Goal: Task Accomplishment & Management: Manage account settings

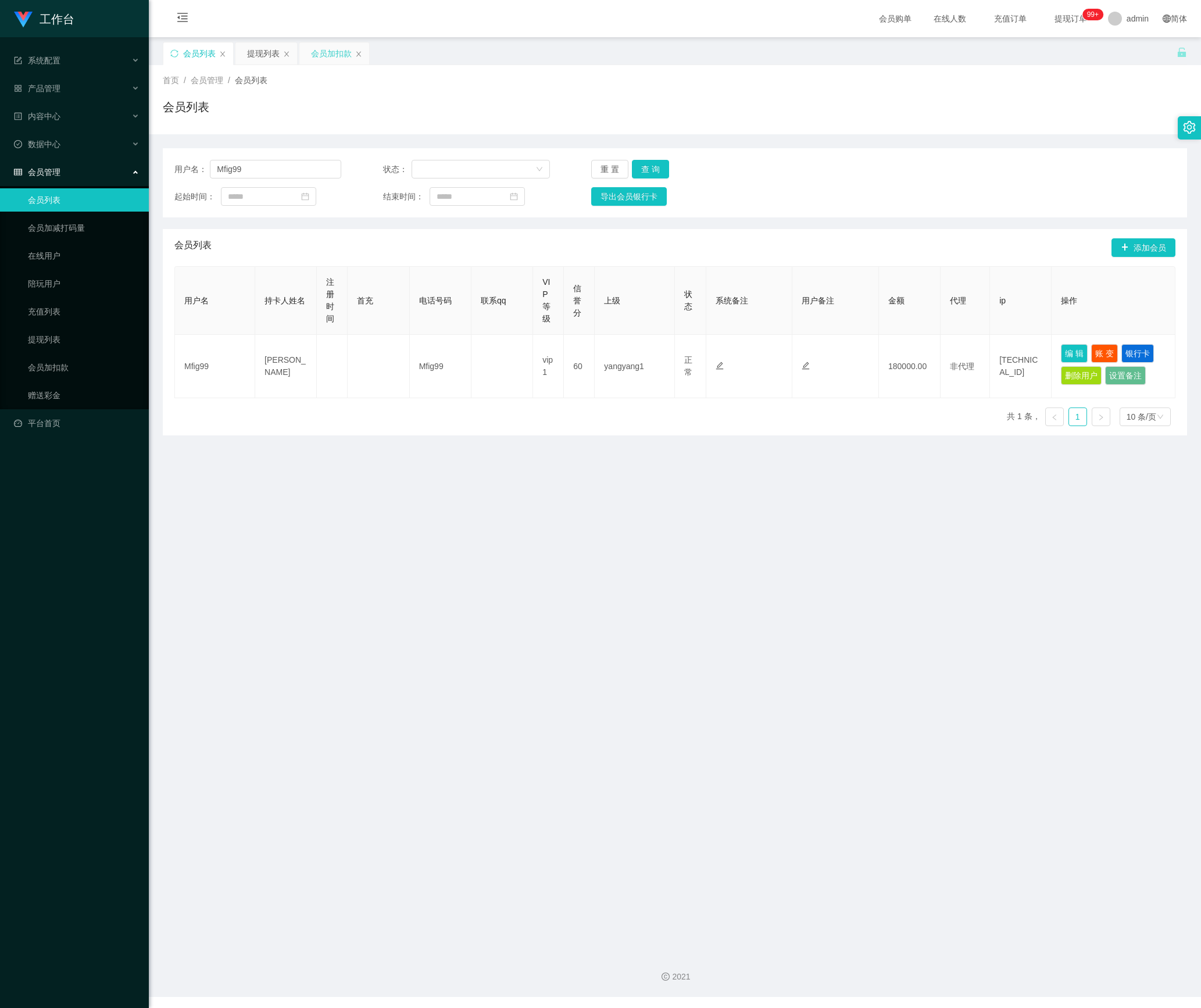
click at [321, 52] on div "会员加扣款" at bounding box center [331, 53] width 41 height 22
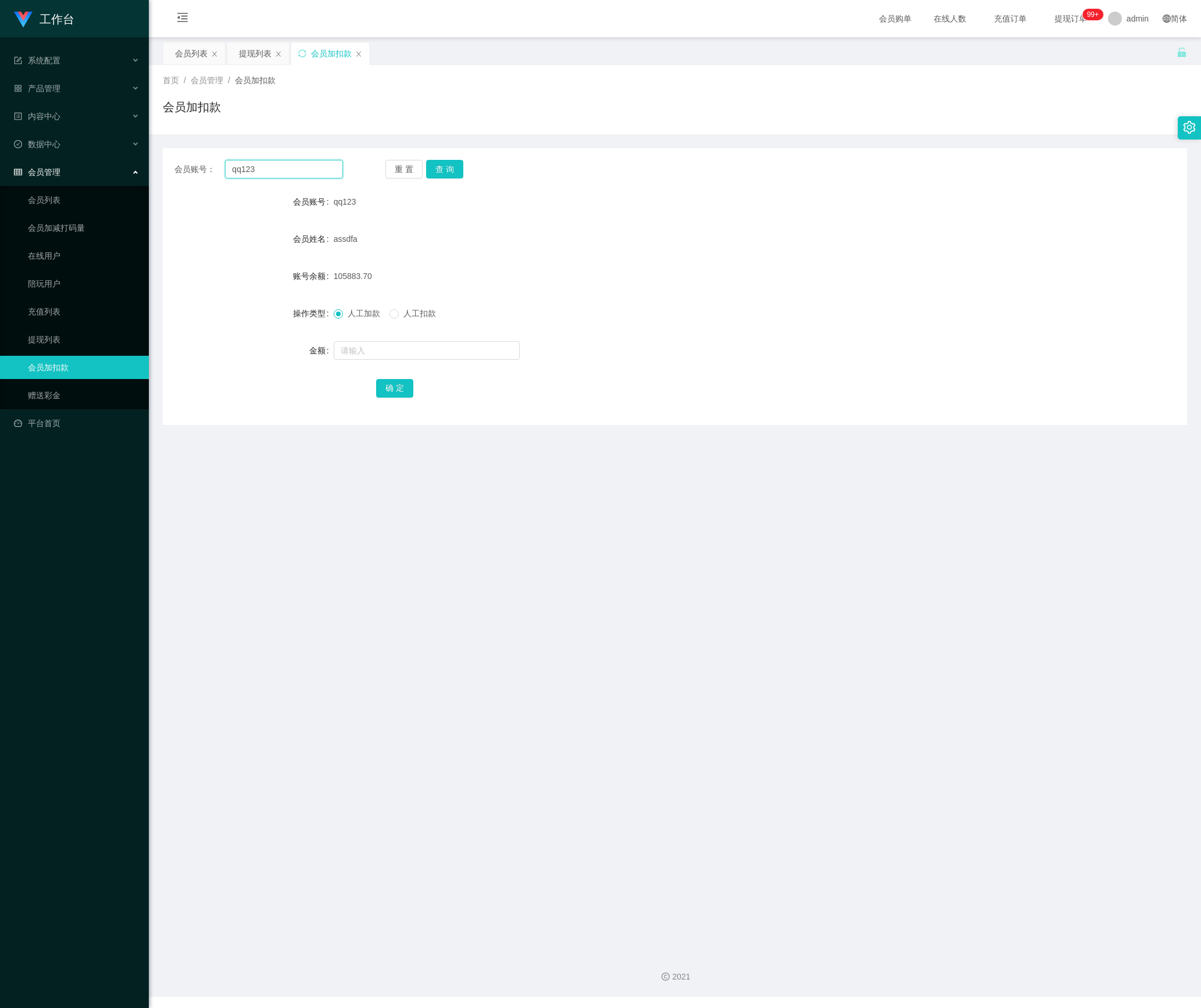
drag, startPoint x: 272, startPoint y: 170, endPoint x: 211, endPoint y: 171, distance: 61.0
click at [211, 171] on div "会员账号： qq123" at bounding box center [258, 169] width 169 height 19
paste input "91220125"
type input "91220125"
click at [442, 171] on button "查 询" at bounding box center [445, 169] width 37 height 19
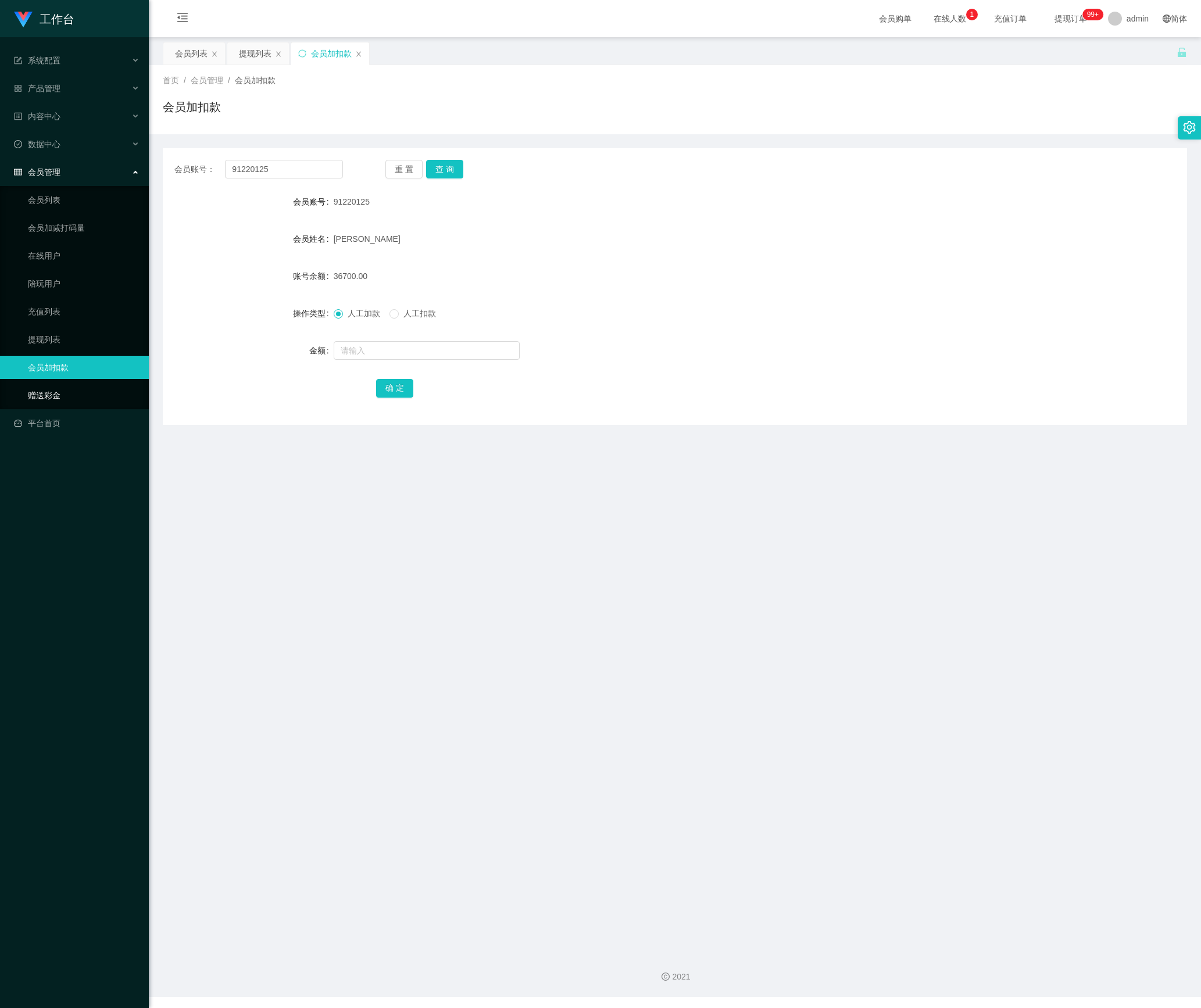
click at [53, 384] on link "赠送彩金" at bounding box center [84, 395] width 112 height 23
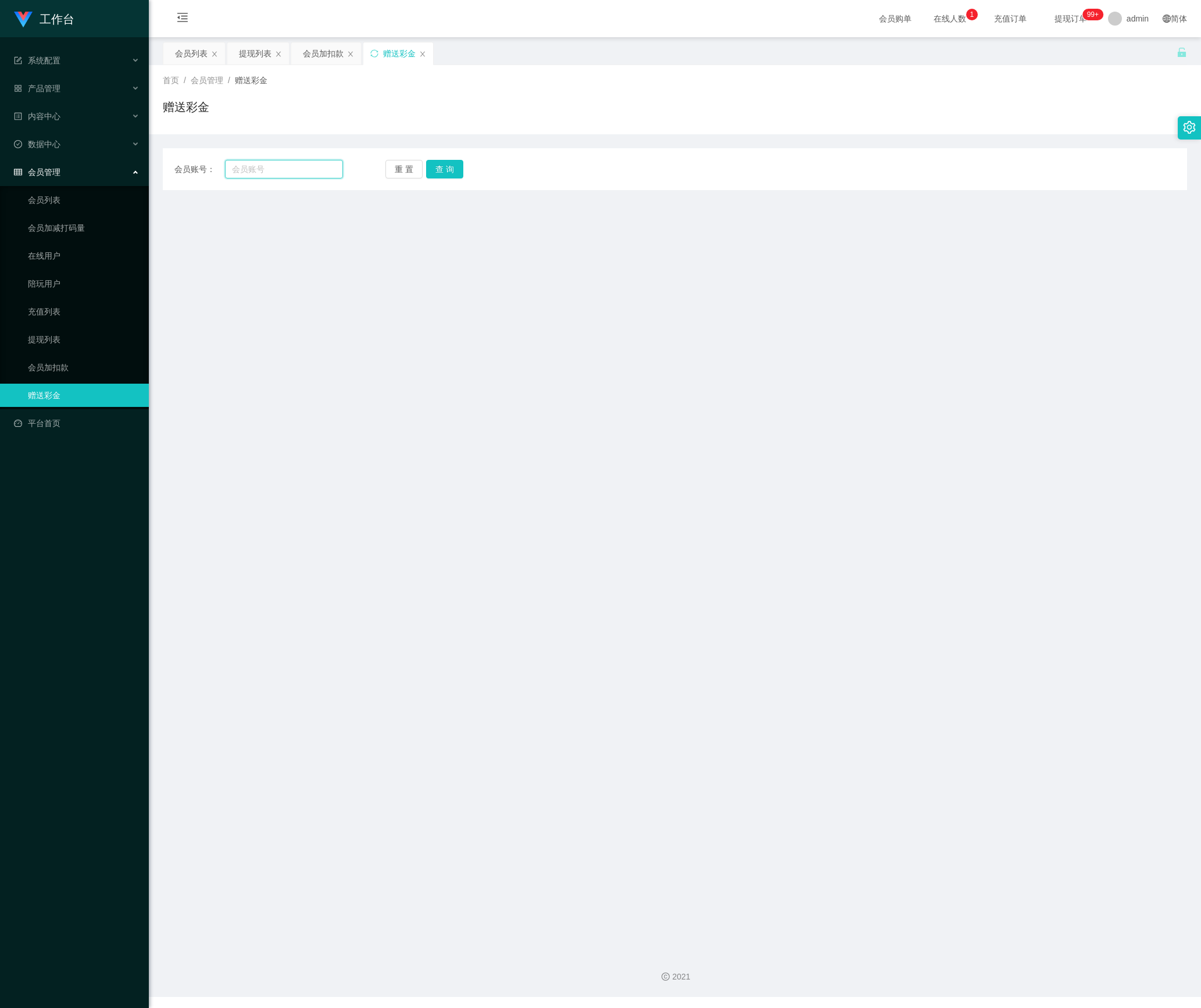
drag, startPoint x: 264, startPoint y: 172, endPoint x: 275, endPoint y: 174, distance: 11.2
click at [264, 171] on input "text" at bounding box center [284, 169] width 118 height 19
paste input "91220125"
type input "91220125"
click at [453, 174] on button "查 询" at bounding box center [445, 169] width 37 height 19
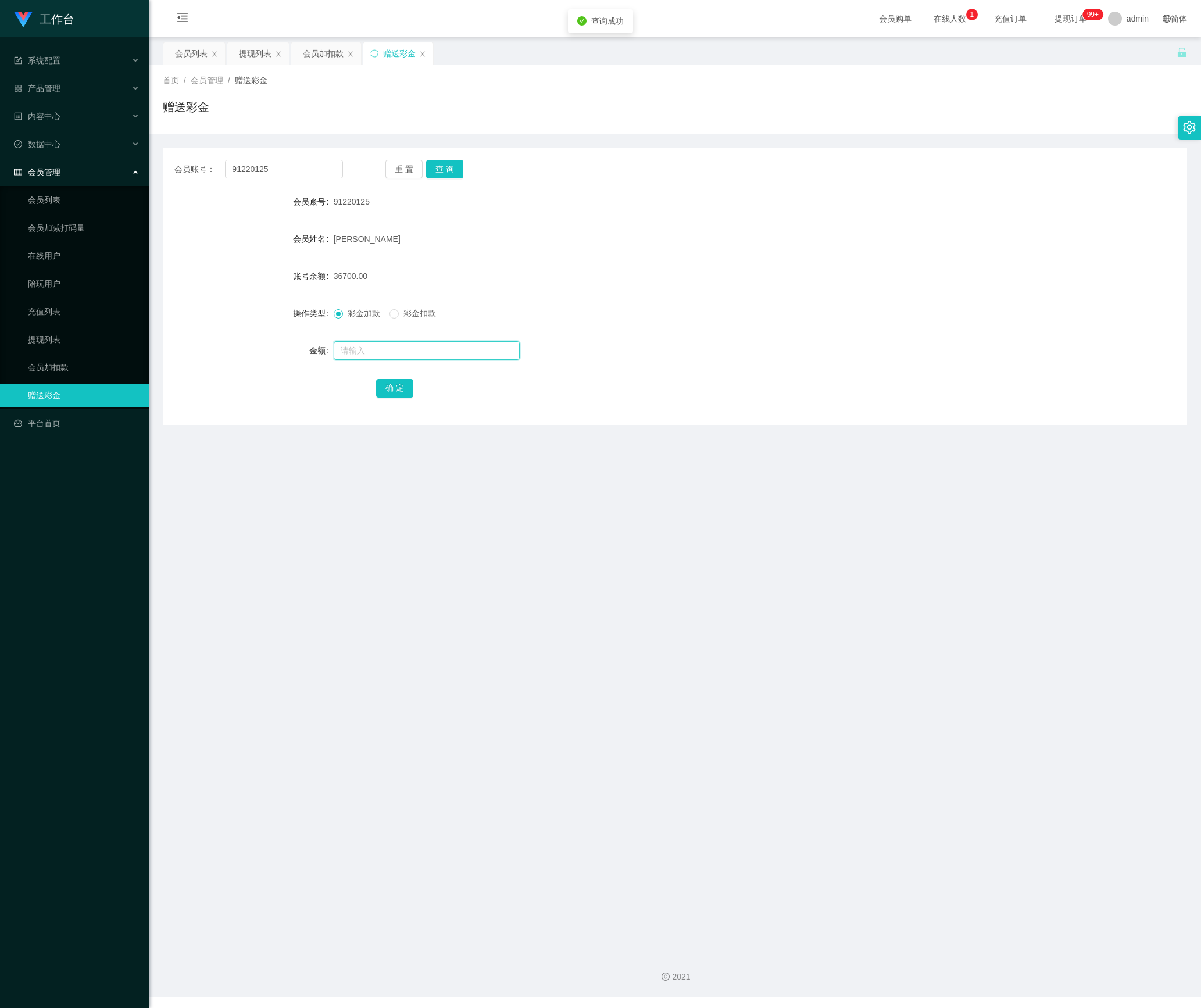
click at [380, 352] on input "text" at bounding box center [427, 351] width 186 height 19
click at [404, 344] on input "text" at bounding box center [427, 351] width 186 height 19
paste input "30000"
type input "30000"
click at [390, 384] on button "确 定" at bounding box center [394, 389] width 37 height 19
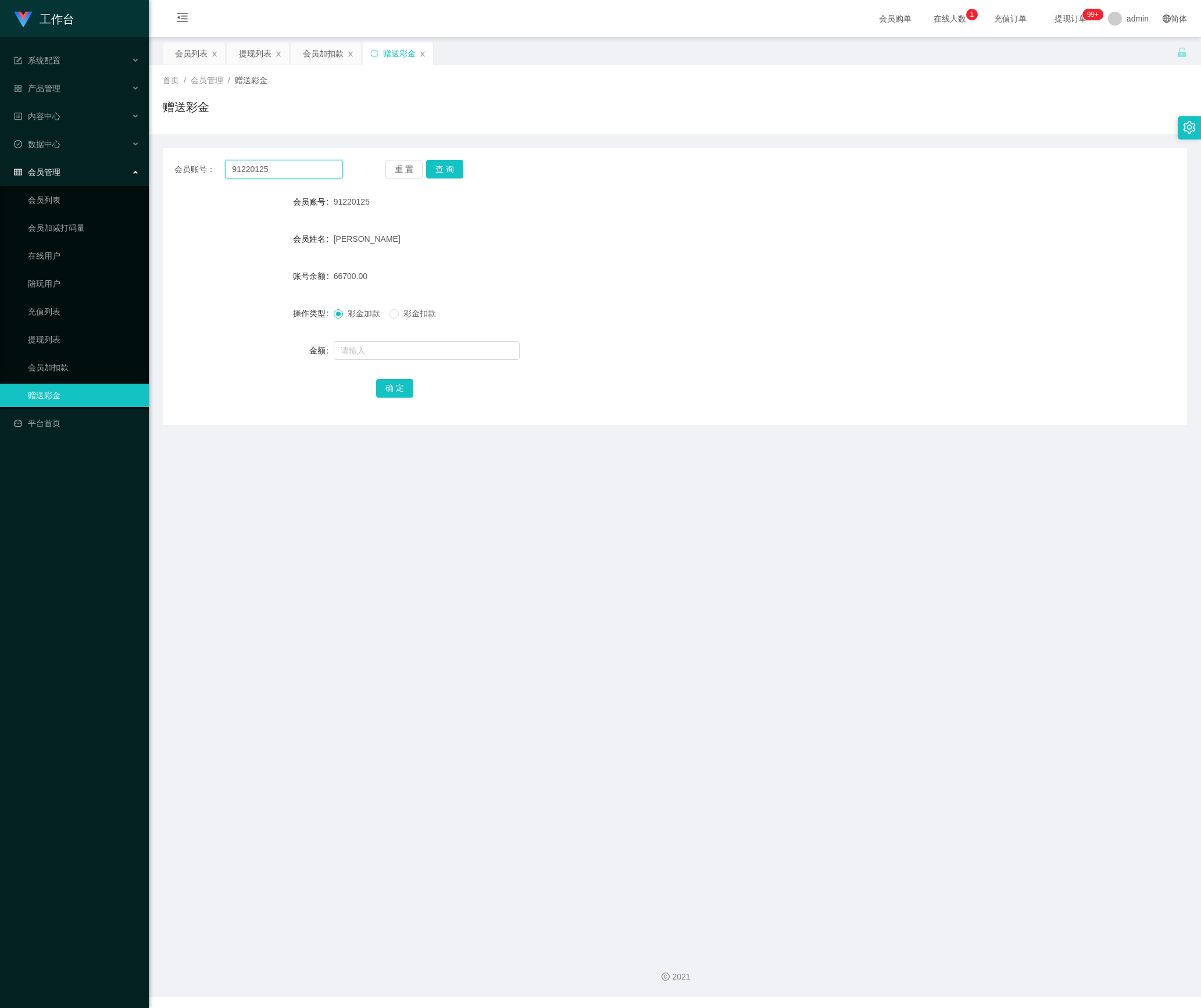
drag, startPoint x: 300, startPoint y: 165, endPoint x: 185, endPoint y: 170, distance: 115.1
click at [174, 170] on div "会员账号： 91220125" at bounding box center [258, 169] width 169 height 19
click at [448, 163] on button "查 询" at bounding box center [445, 169] width 37 height 19
click at [377, 358] on input "text" at bounding box center [427, 351] width 186 height 19
click at [419, 352] on input "text" at bounding box center [427, 351] width 186 height 19
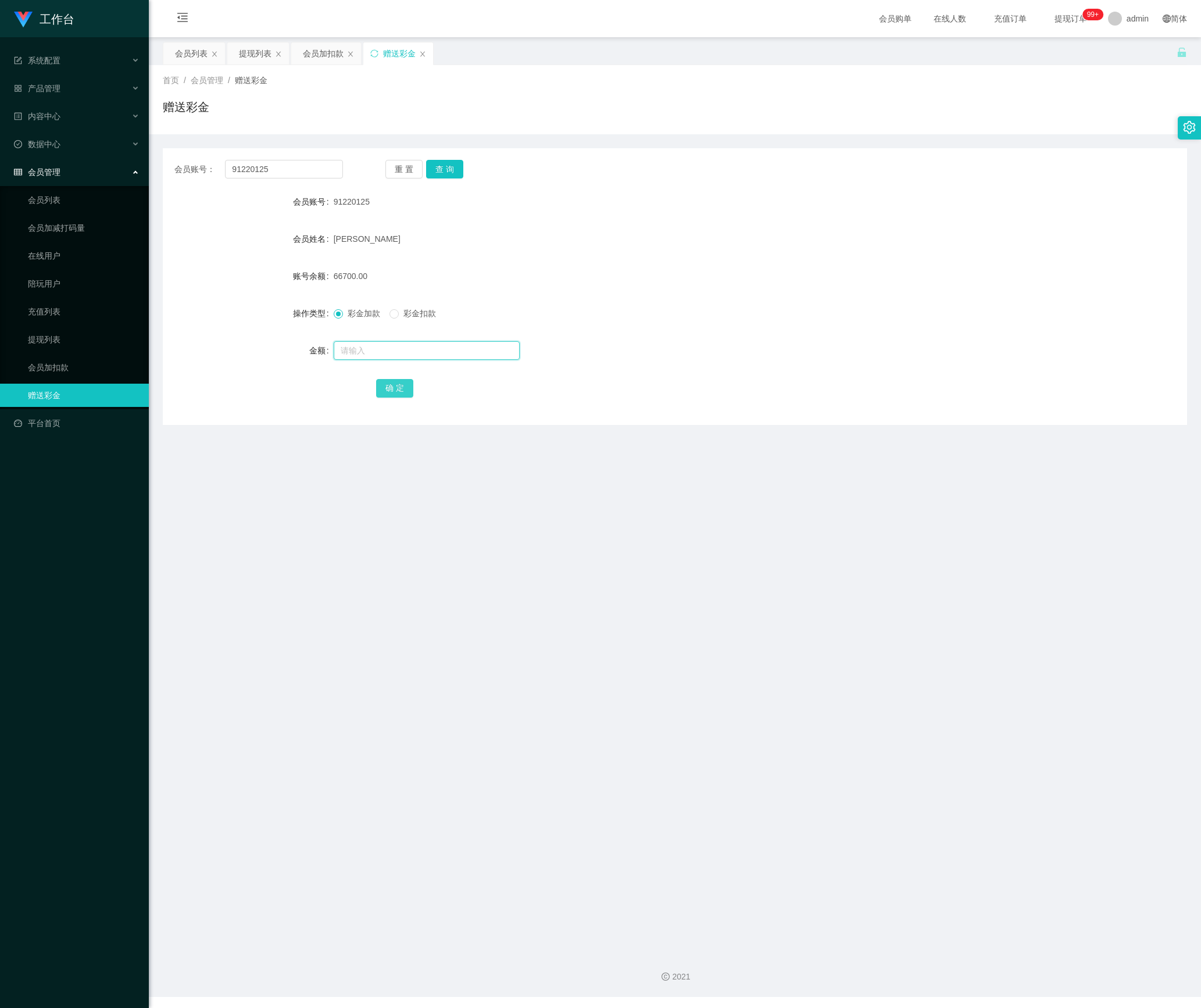
paste input "20000"
type input "20000"
click at [392, 389] on button "确 定" at bounding box center [394, 389] width 37 height 19
click at [194, 55] on div "会员列表" at bounding box center [191, 53] width 33 height 22
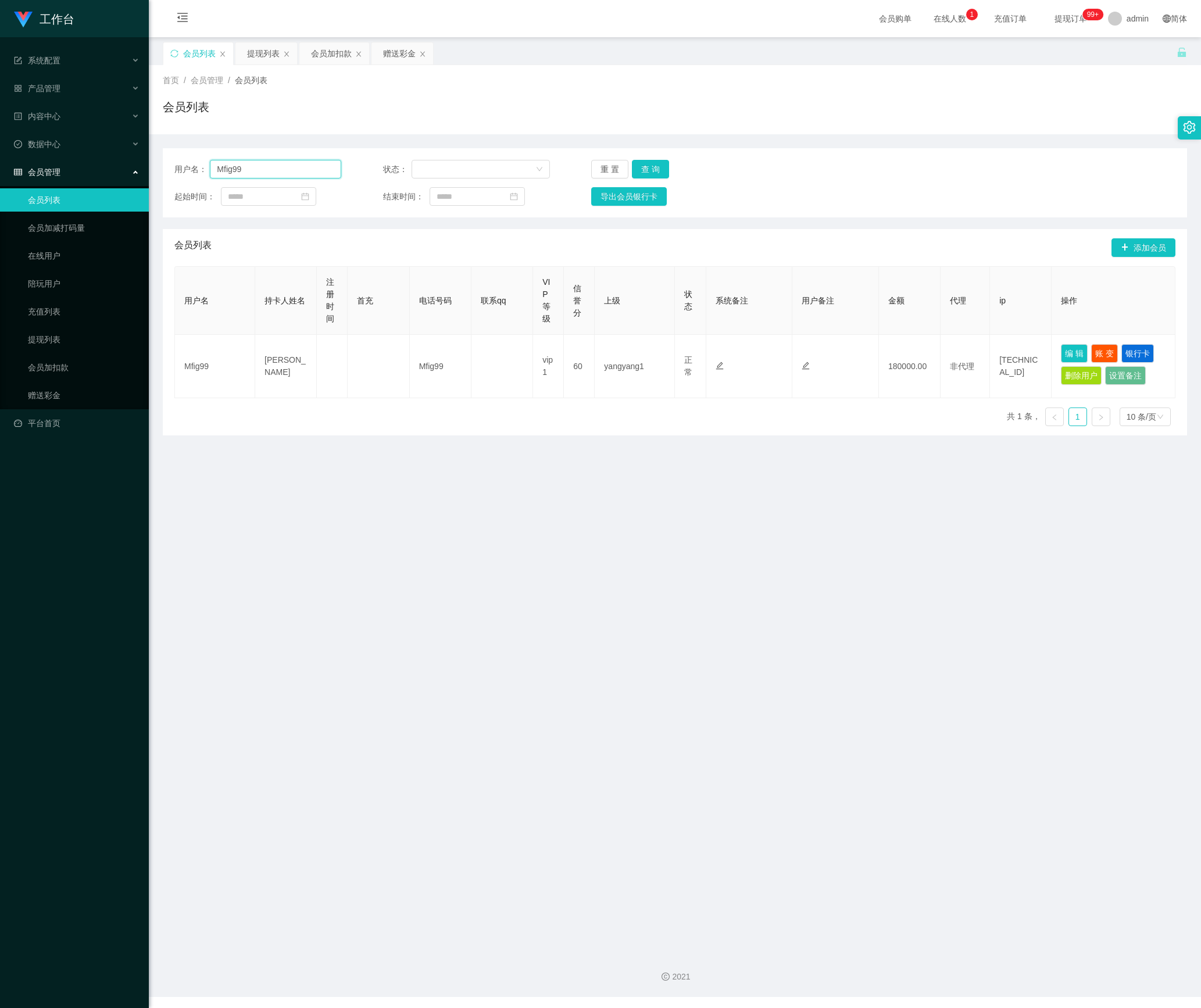
drag, startPoint x: 233, startPoint y: 172, endPoint x: 129, endPoint y: 175, distance: 104.0
click at [129, 175] on section "工作台 系统配置 产品管理 内容中心 数据中心 会员管理 会员列表 会员加减打码量 在线用户 陪玩用户 充值列表 提现列表 会员加扣款 赠送彩金 平台首页 保…" at bounding box center [600, 499] width 1201 height 997
paste input "91220125"
type input "91220125"
click at [643, 169] on button "查 询" at bounding box center [650, 169] width 37 height 19
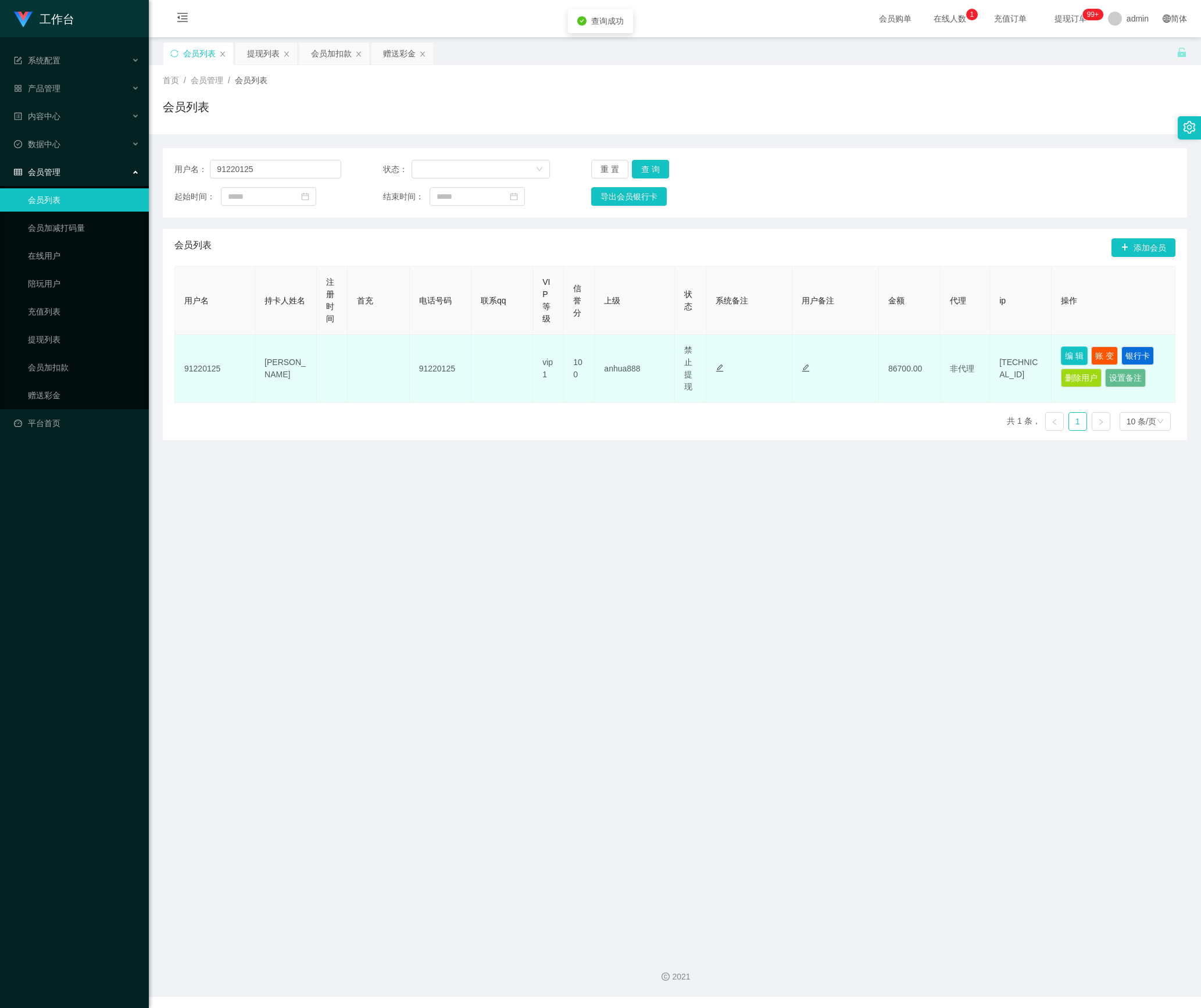
click at [1063, 355] on button "编 辑" at bounding box center [1074, 356] width 27 height 19
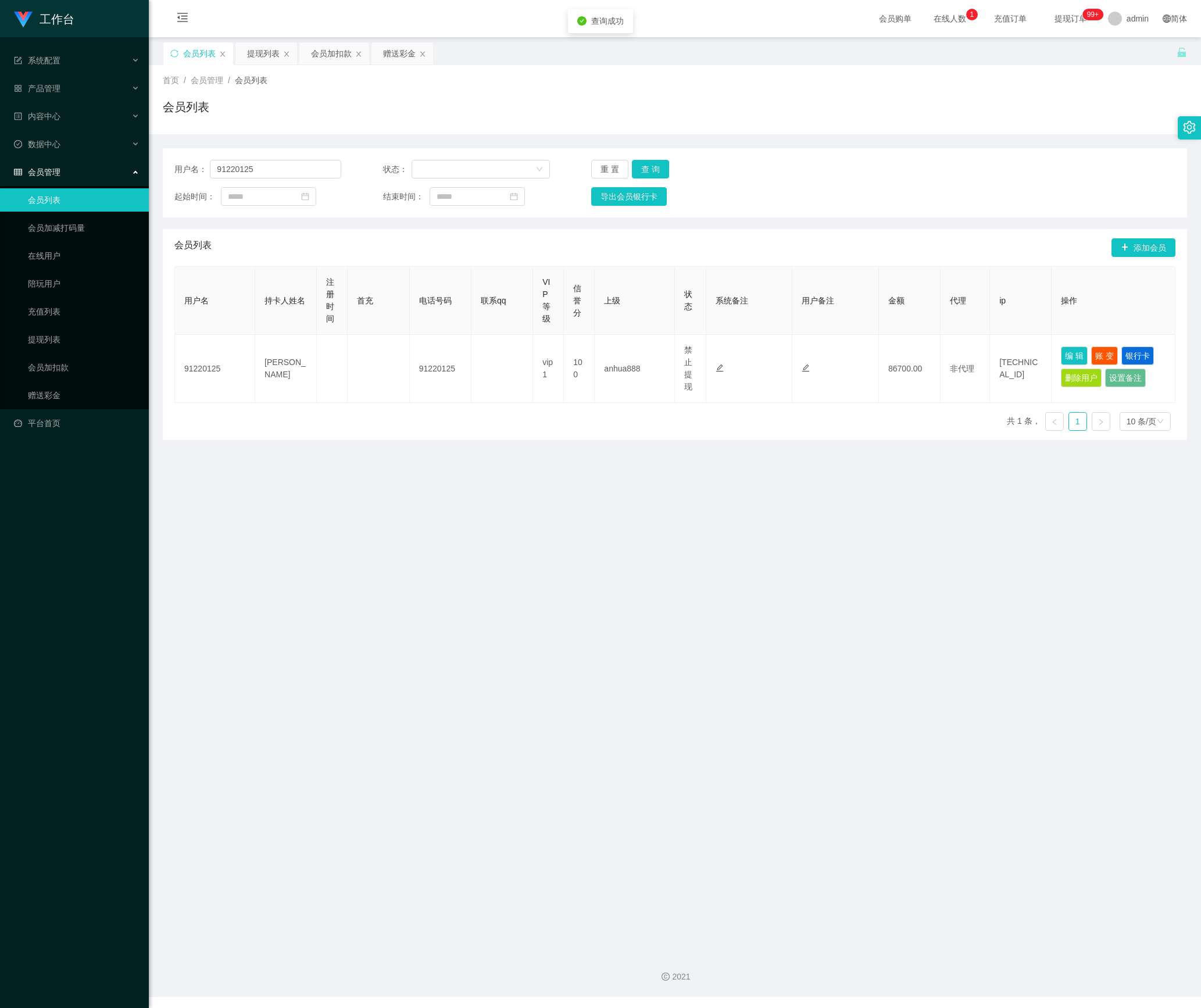
type input "91220125"
type input "[PERSON_NAME]"
type input "100"
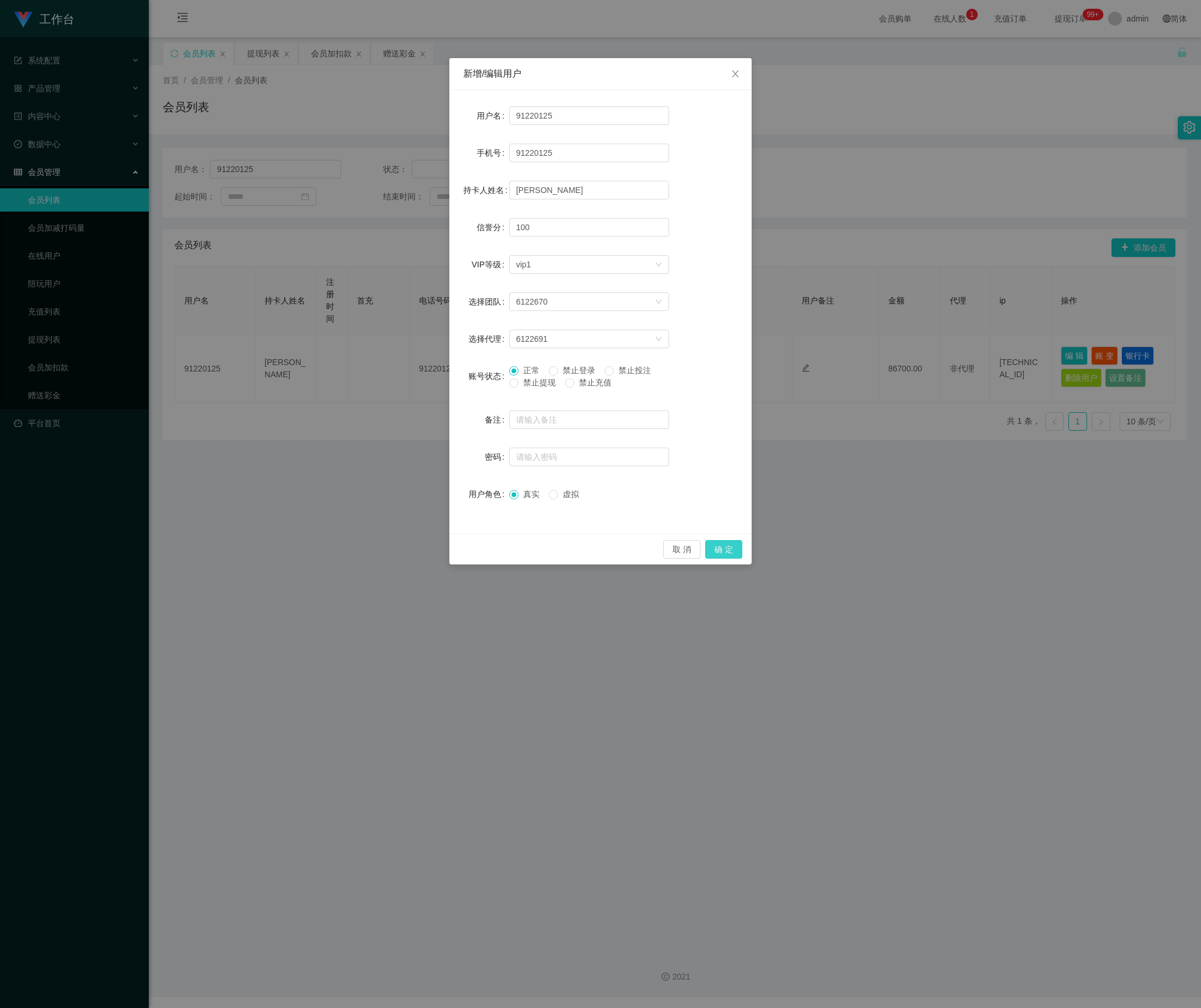
click at [722, 545] on button "确 定" at bounding box center [723, 550] width 37 height 19
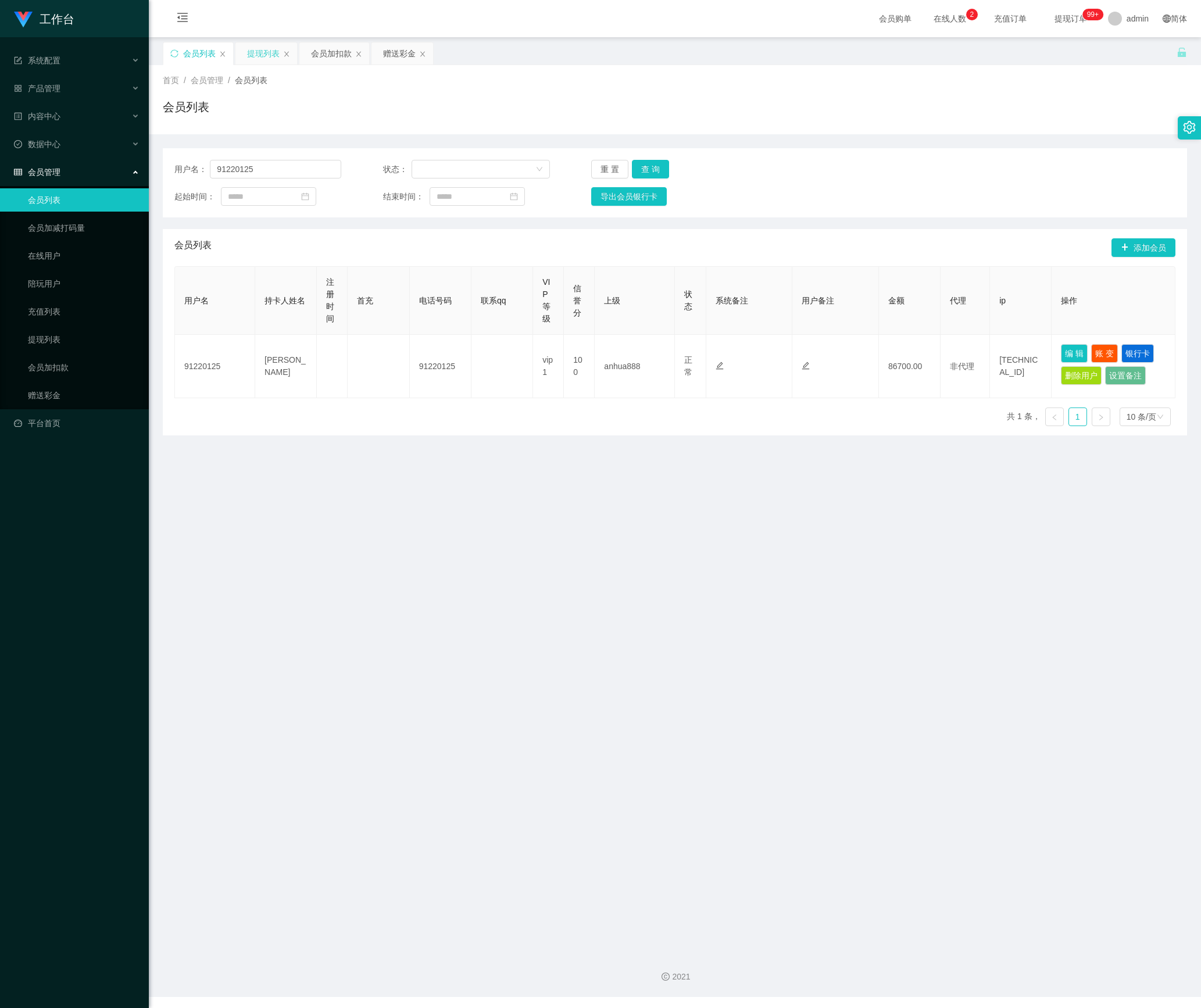
click at [265, 52] on div "提现列表" at bounding box center [263, 53] width 33 height 22
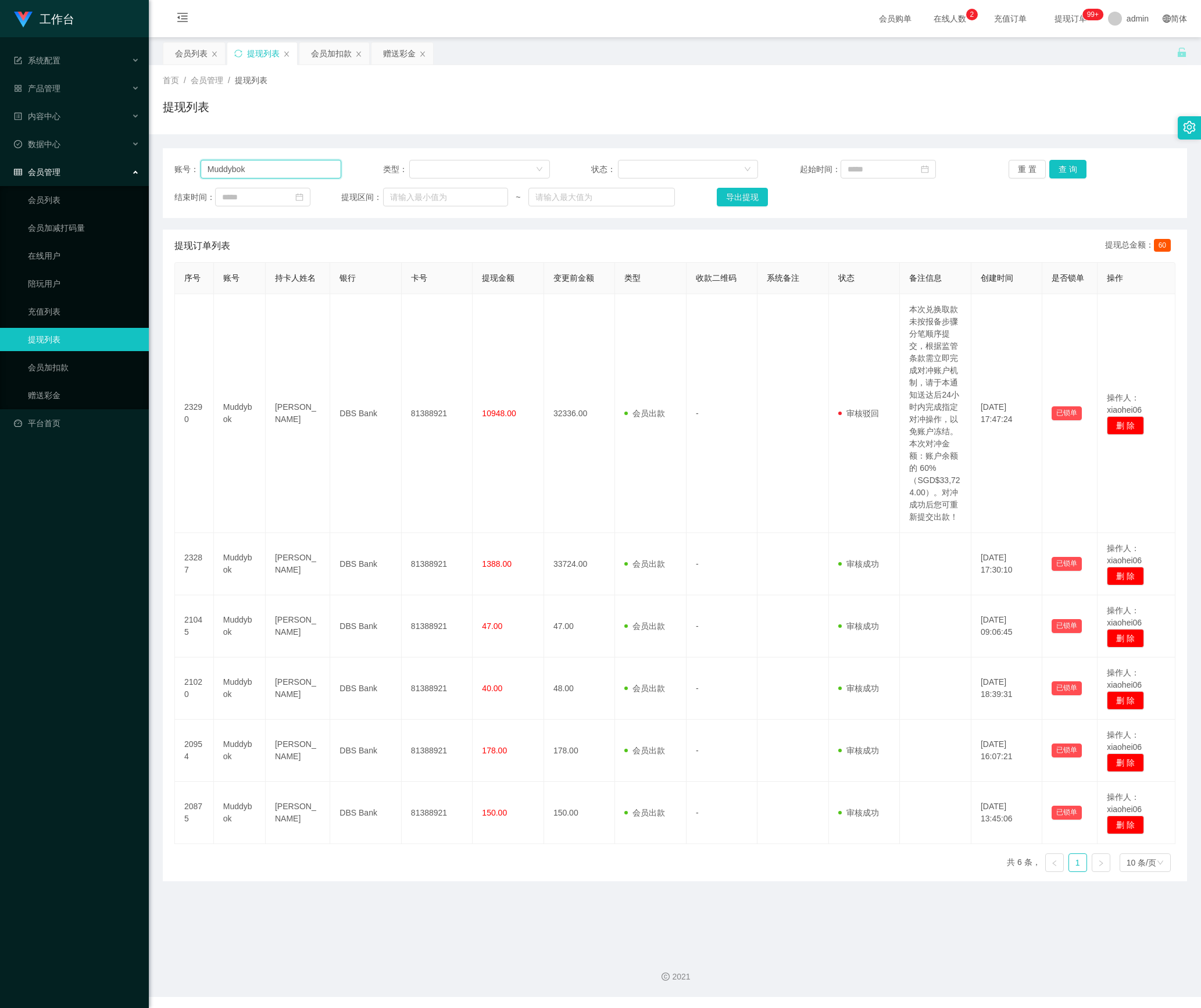
drag, startPoint x: 281, startPoint y: 163, endPoint x: 274, endPoint y: 211, distance: 48.5
click at [82, 166] on section "工作台 系统配置 产品管理 内容中心 数据中心 会员管理 会员列表 会员加减打码量 在线用户 陪玩用户 充值列表 提现列表 会员加扣款 赠送彩金 平台首页 保…" at bounding box center [600, 499] width 1201 height 997
paste input "91220125"
type input "91220125"
click at [1065, 175] on button "查 询" at bounding box center [1068, 169] width 37 height 19
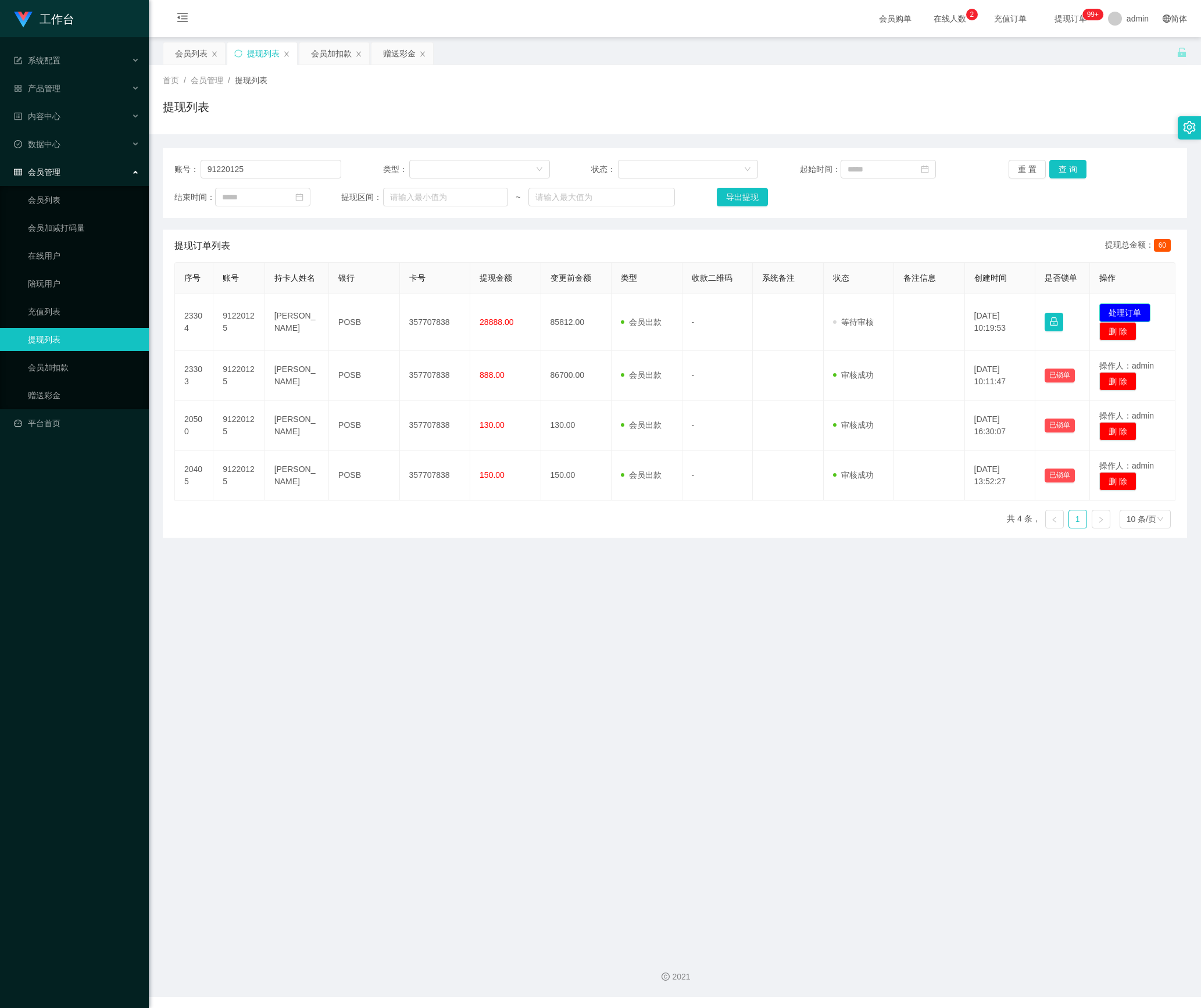
drag, startPoint x: 1109, startPoint y: 312, endPoint x: 1101, endPoint y: 312, distance: 8.0
click at [1109, 312] on button "处理订单" at bounding box center [1124, 313] width 51 height 19
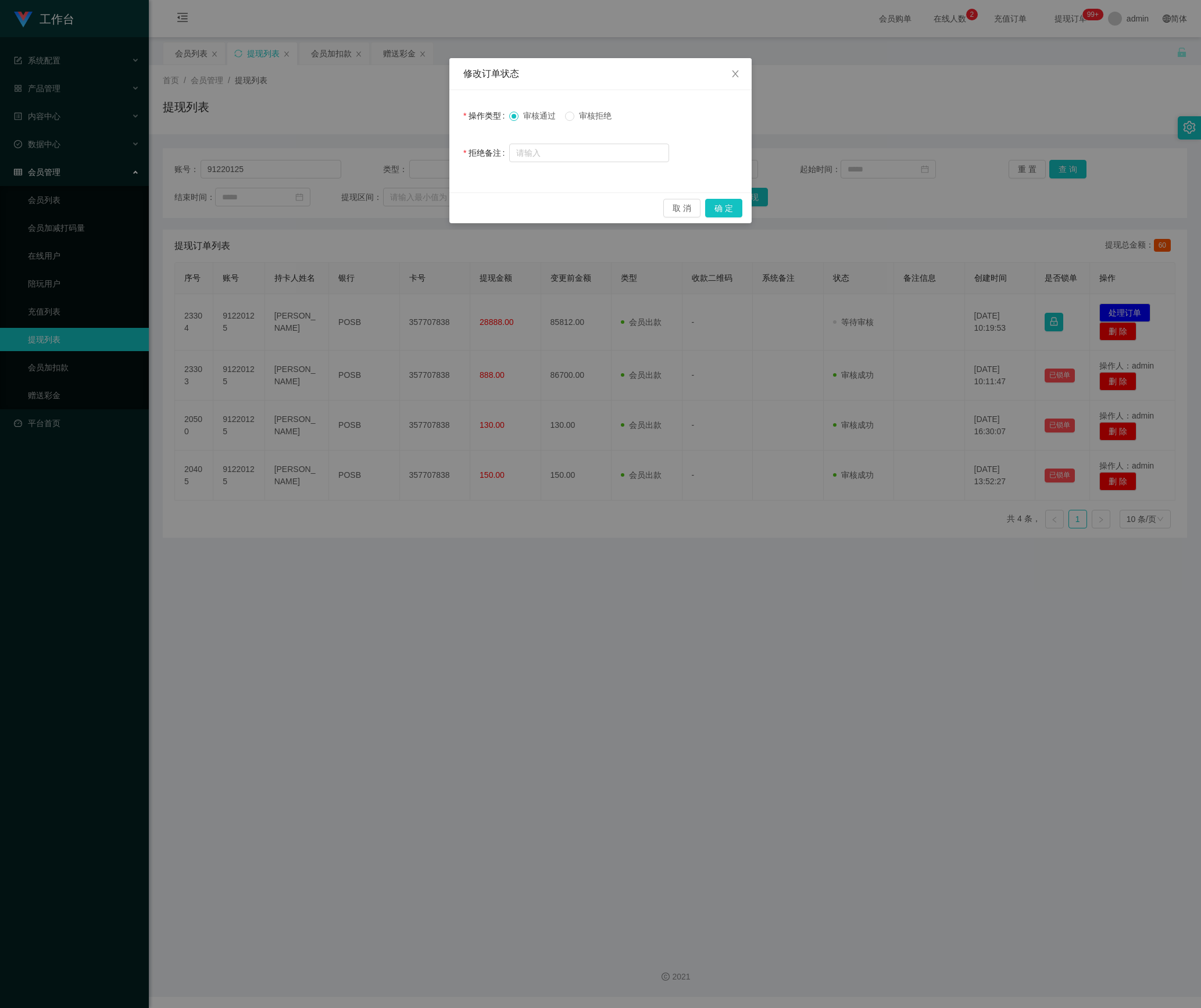
click at [585, 115] on span "审核拒绝" at bounding box center [595, 116] width 42 height 9
click at [585, 148] on input "text" at bounding box center [589, 153] width 160 height 19
paste input "尊敬的用户：由于你本次兑换取款操作失误商家这边需要你激活对冲账号机会，请在完成避免资金永久冻结账户余额：【85812.00GSD】 本次对冲错误金额 是您账户…"
type input "尊敬的用户：由于你本次兑换取款操作失误商家这边需要你激活对冲账号机会，请在完成避免资金永久冻结账户余额：【85812.00GSD】 本次对冲错误金额 是您账户…"
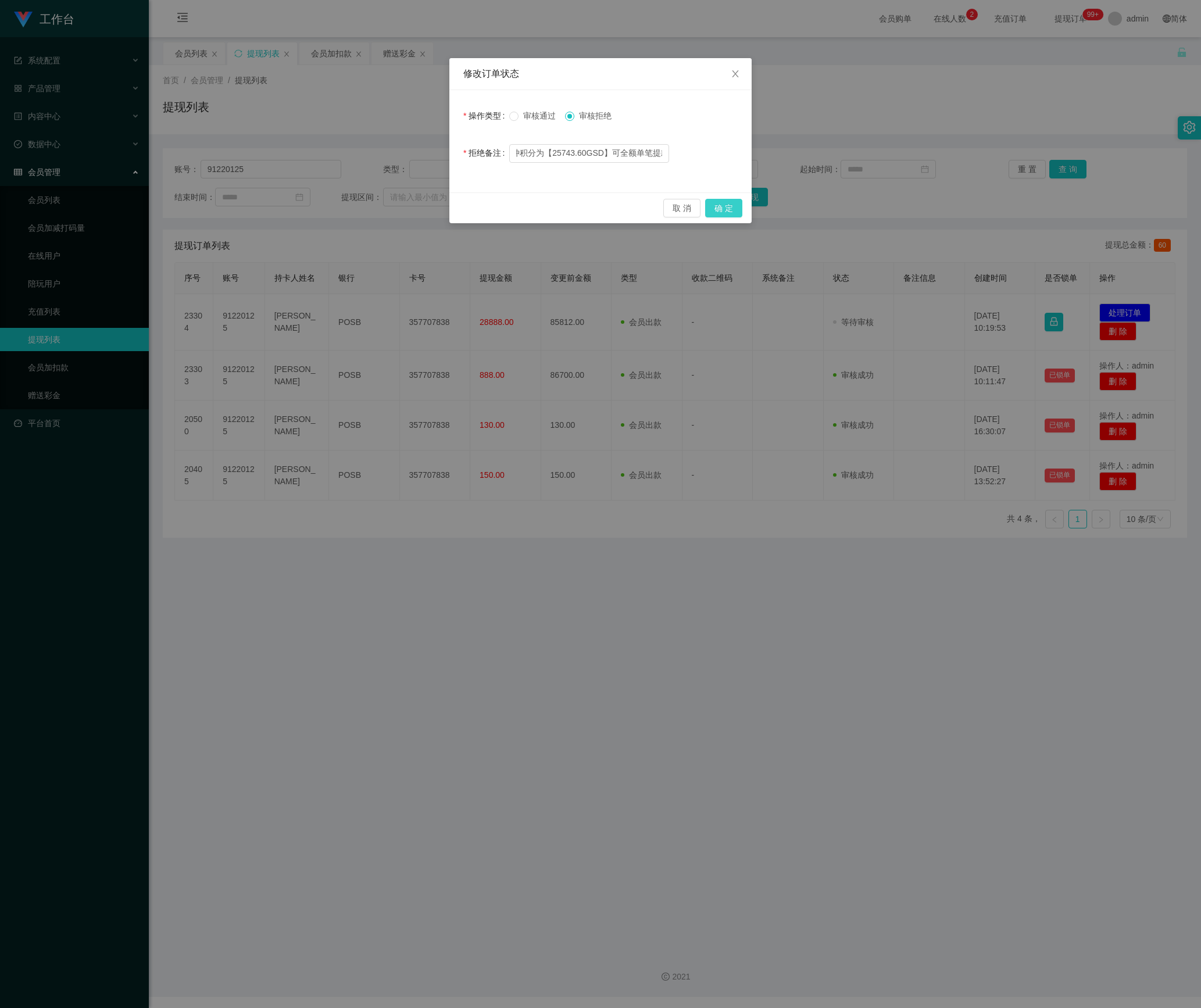
click at [723, 208] on button "确 定" at bounding box center [723, 208] width 37 height 19
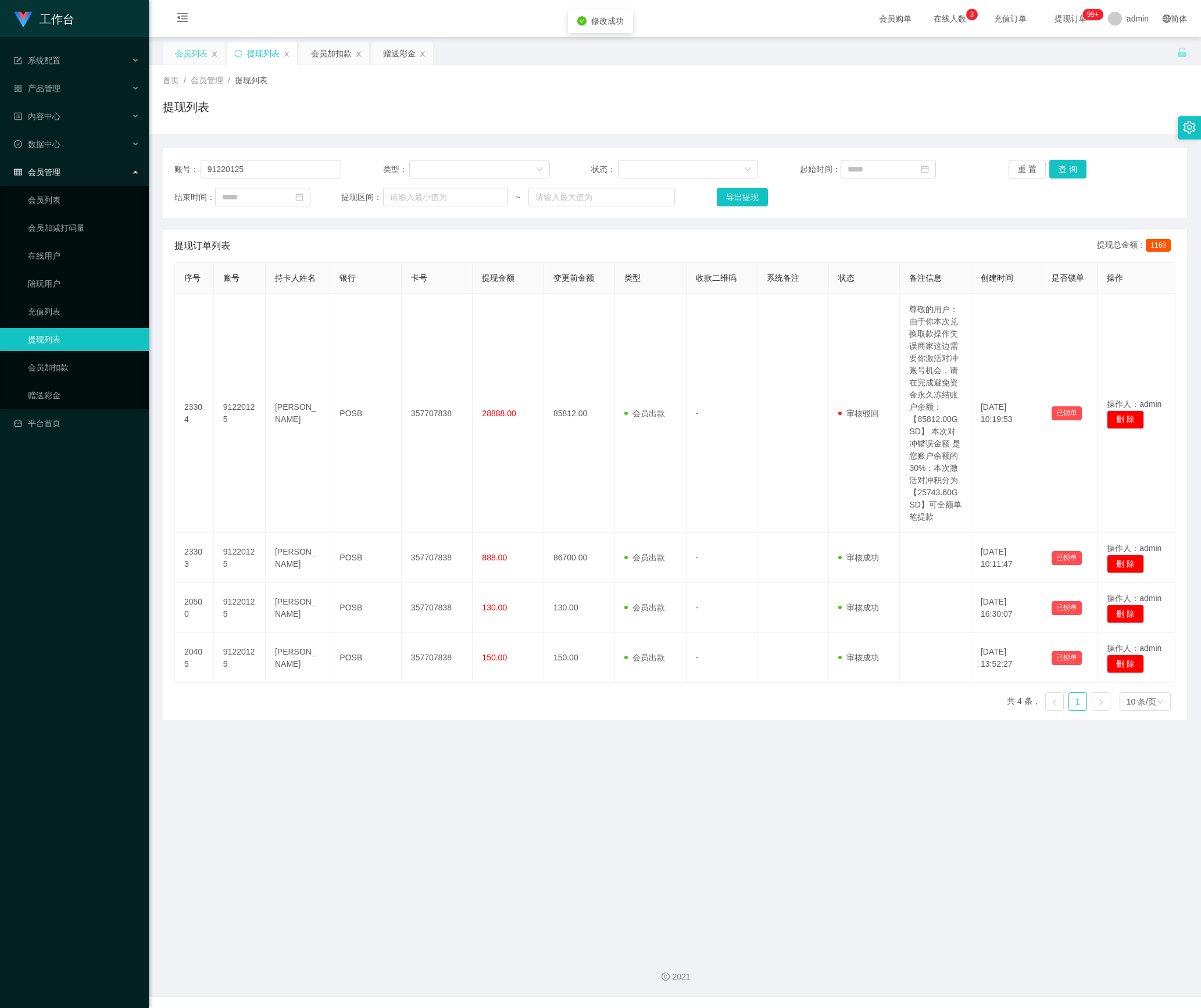
drag, startPoint x: 192, startPoint y: 64, endPoint x: 196, endPoint y: 48, distance: 16.5
click at [192, 64] on div "会员列表" at bounding box center [191, 53] width 33 height 22
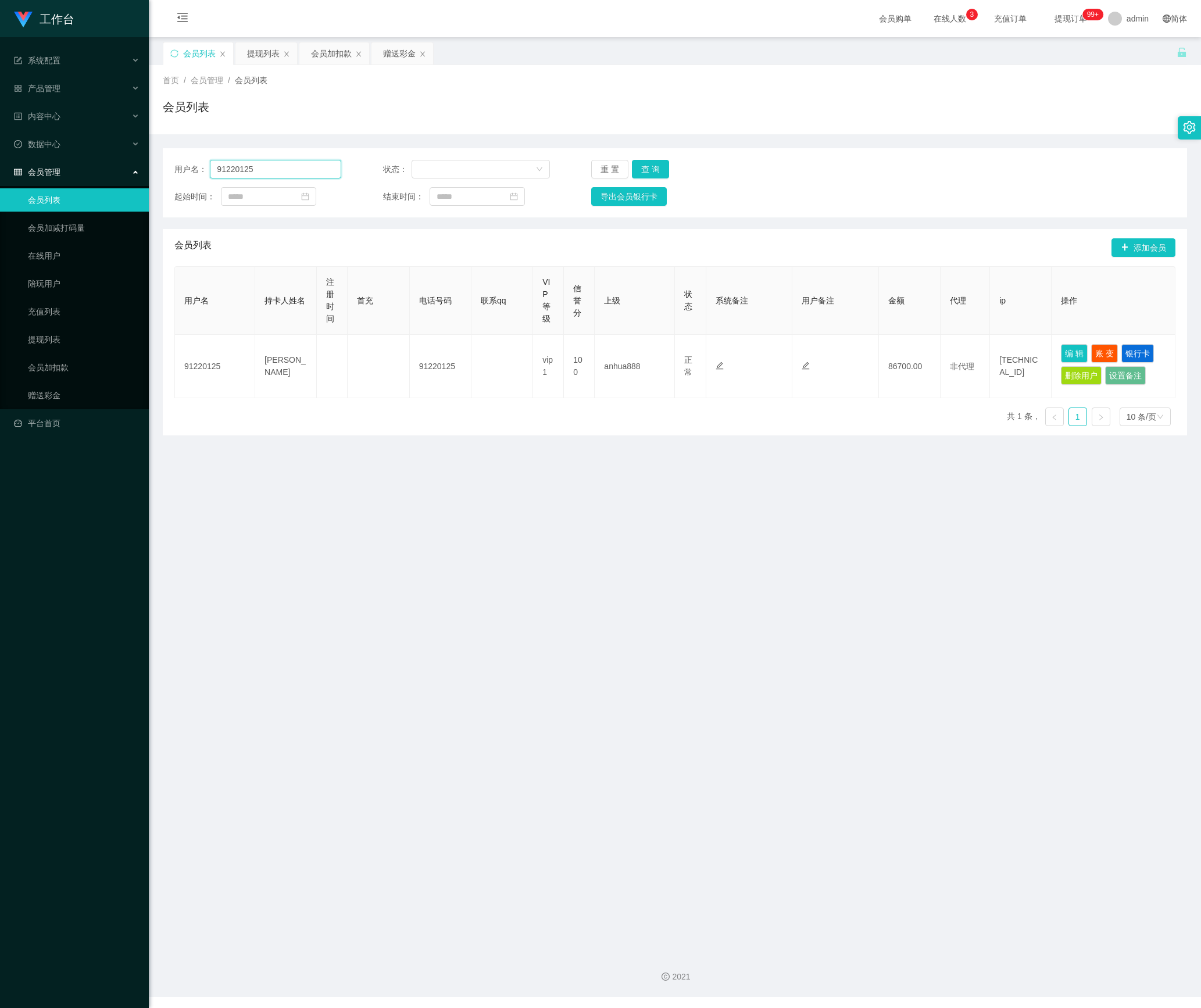
drag, startPoint x: 286, startPoint y: 175, endPoint x: 150, endPoint y: 174, distance: 136.0
click at [150, 174] on main "关闭左侧 关闭右侧 关闭其它 刷新页面 会员列表 提现列表 会员加扣款 赠送彩金 首页 / 会员管理 / 会员列表 / 会员列表 用户名： 91220125 …" at bounding box center [675, 490] width 1052 height 906
click at [651, 172] on button "查 询" at bounding box center [650, 169] width 37 height 19
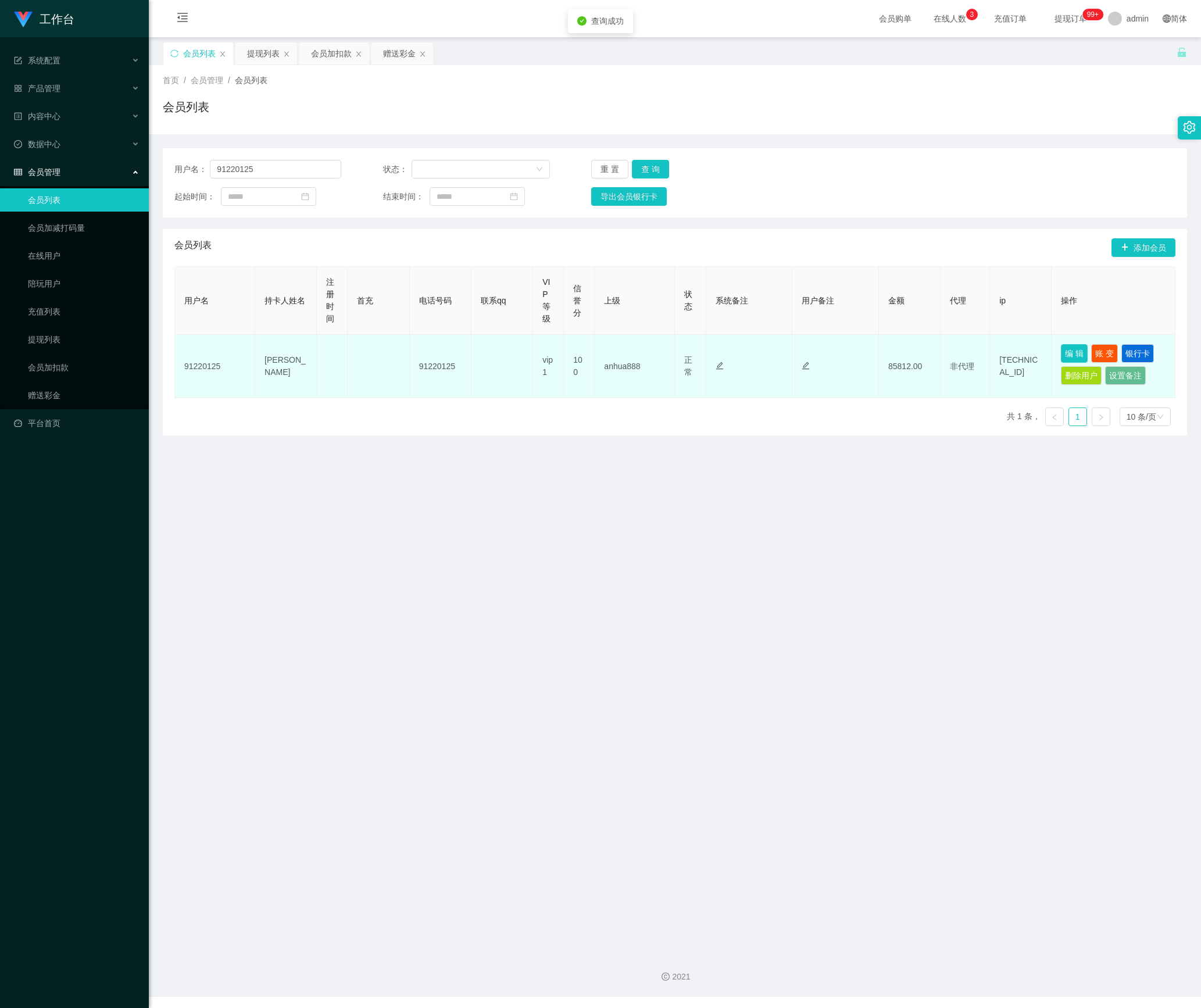
click at [1068, 357] on button "编 辑" at bounding box center [1074, 353] width 27 height 19
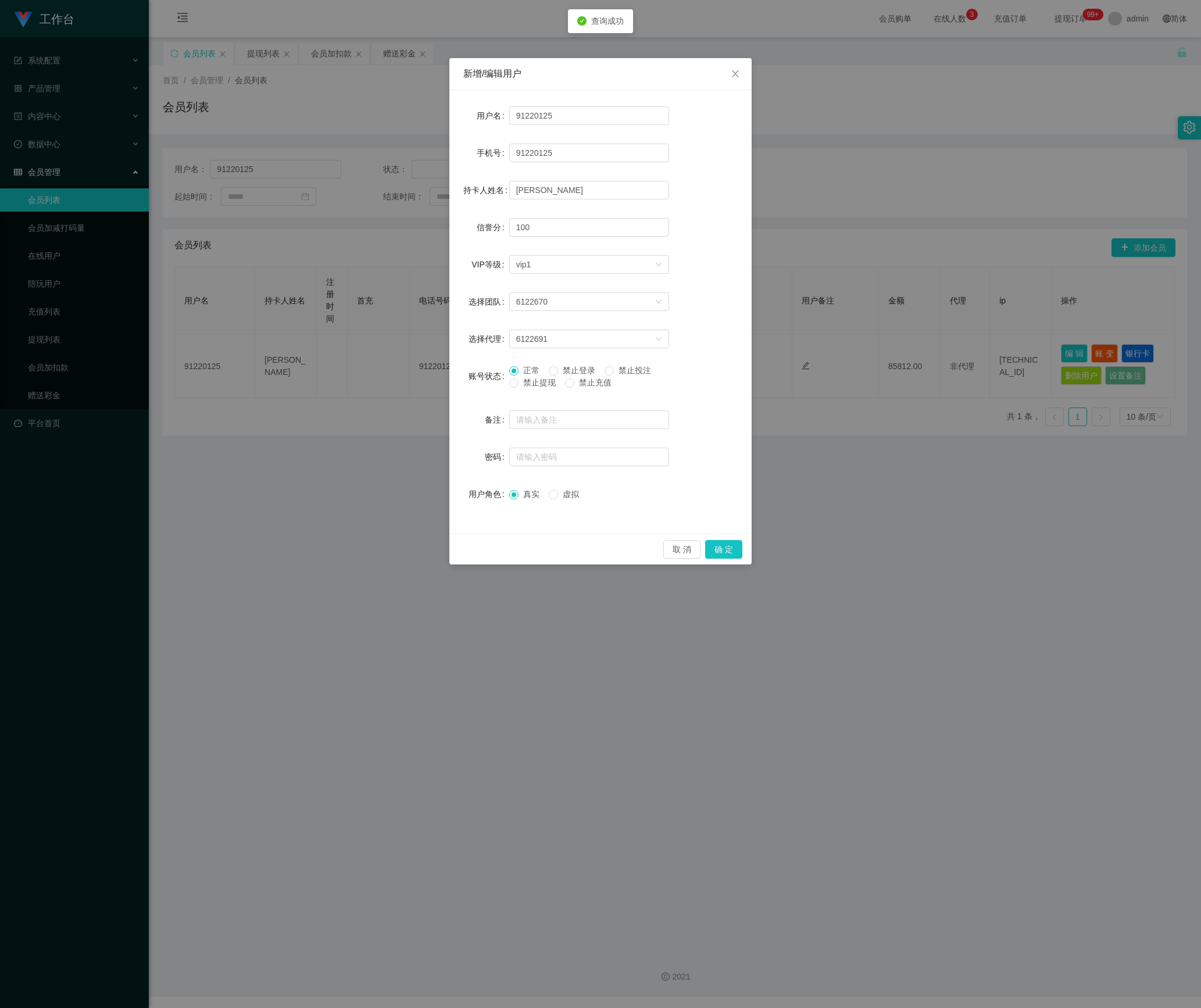
drag, startPoint x: 531, startPoint y: 380, endPoint x: 542, endPoint y: 387, distance: 13.0
click at [531, 381] on span "禁止提现" at bounding box center [540, 382] width 42 height 9
click at [741, 552] on button "确 定" at bounding box center [723, 550] width 37 height 19
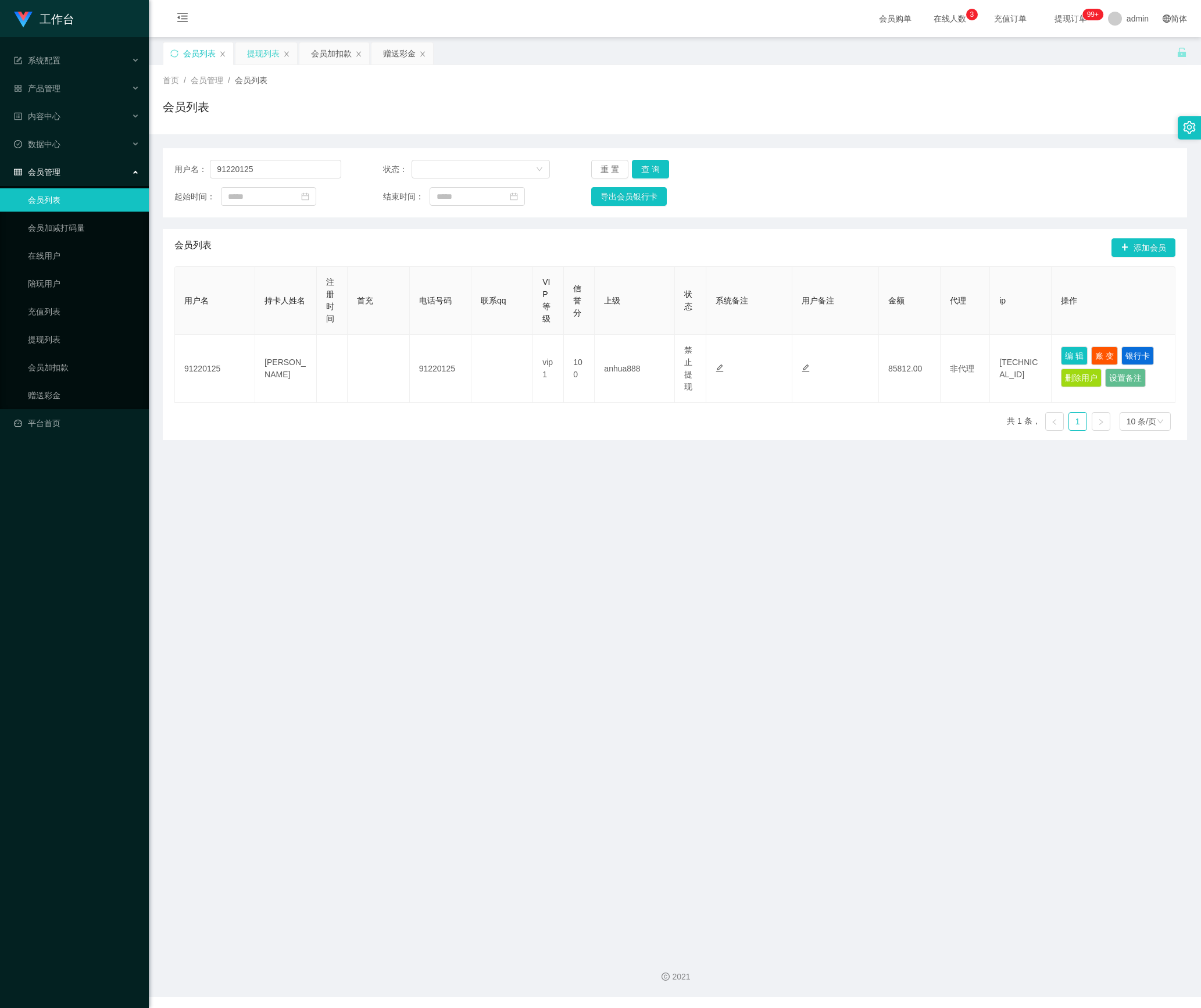
click at [253, 52] on div "提现列表" at bounding box center [263, 53] width 33 height 22
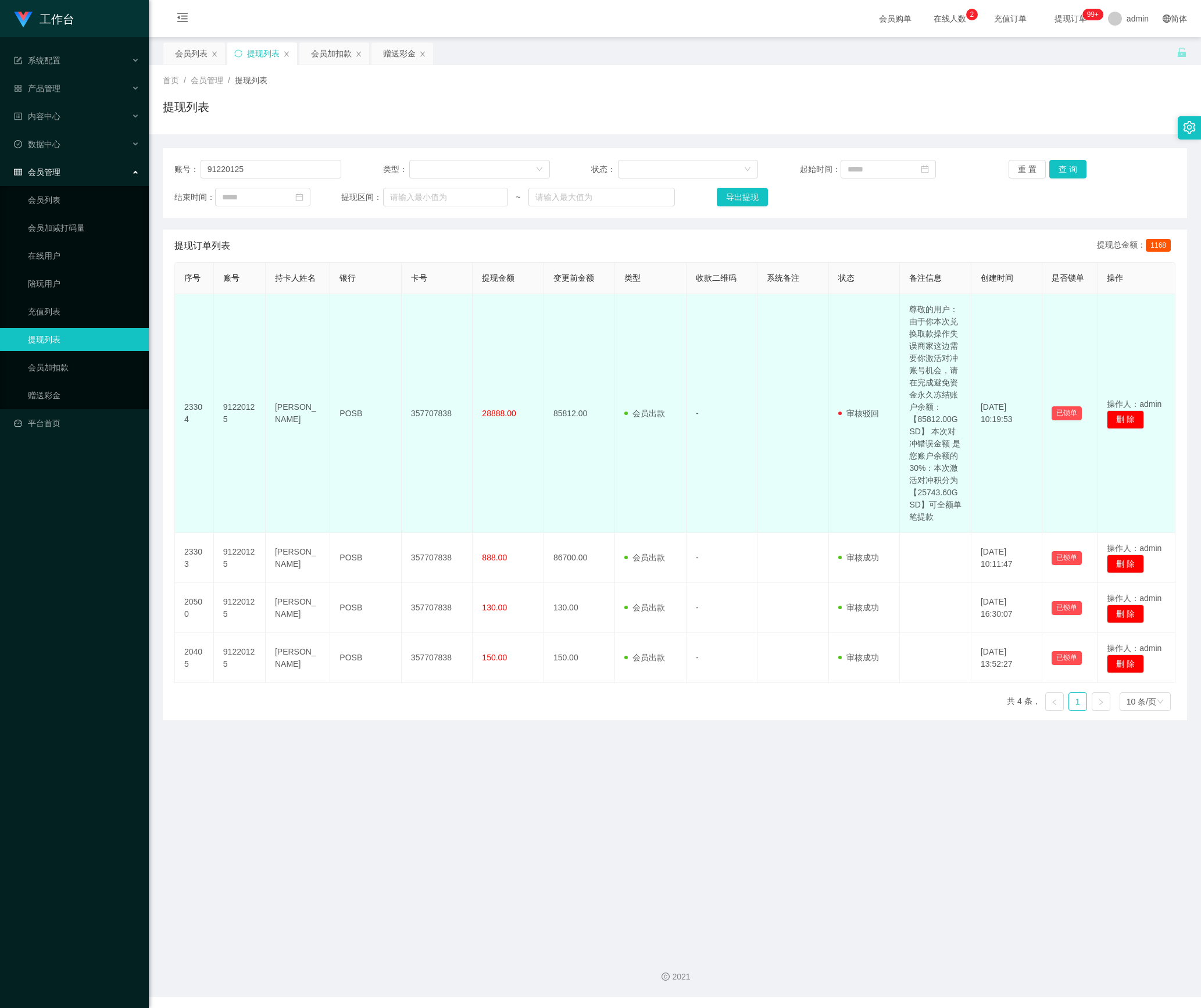
click at [933, 374] on td "尊敬的用户：由于你本次兑换取款操作失误商家这边需要你激活对冲账号机会，请在完成避免资金永久冻结账户余额：【85812.00GSD】 本次对冲错误金额 是您账户…" at bounding box center [936, 414] width 72 height 239
click at [924, 394] on td "尊敬的用户：由于你本次兑换取款操作失误商家这边需要你激活对冲账号机会，请在完成避免资金永久冻结账户余额：【85812.00GSD】 本次对冲错误金额 是您账户…" at bounding box center [936, 414] width 72 height 239
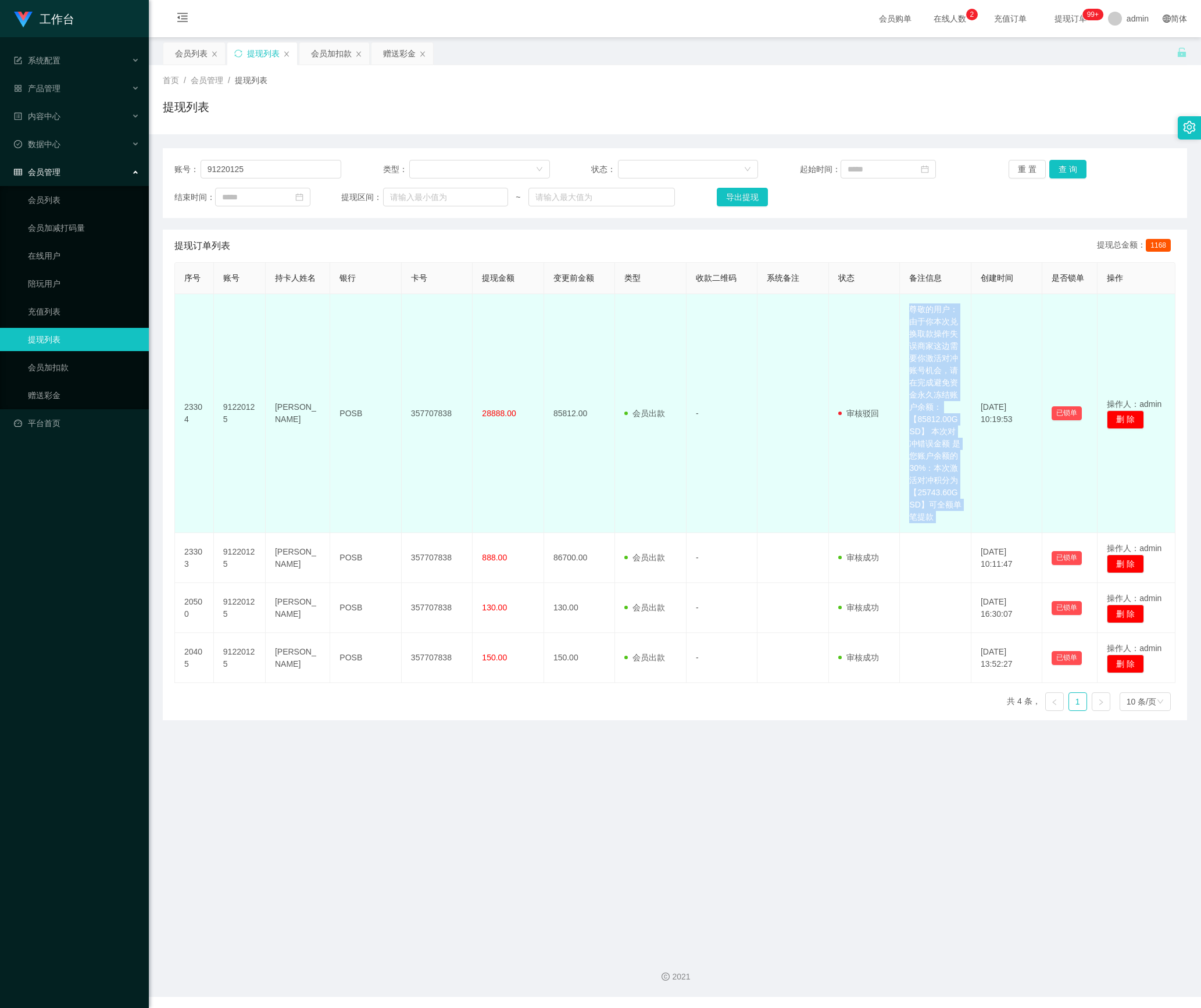
click at [924, 445] on td "尊敬的用户：由于你本次兑换取款操作失误商家这边需要你激活对冲账号机会，请在完成避免资金永久冻结账户余额：【85812.00GSD】 本次对冲错误金额 是您账户…" at bounding box center [936, 414] width 72 height 239
click at [1126, 426] on button "删 除" at bounding box center [1125, 420] width 37 height 19
click at [829, 366] on td "审核驳回 审核成功 等待审核" at bounding box center [865, 414] width 72 height 239
click at [948, 444] on td "尊敬的用户：由于你本次兑换取款操作失误商家这边需要你激活对冲账号机会，请在完成避免资金永久冻结账户余额：【85812.00GSD】 本次对冲错误金额 是您账户…" at bounding box center [936, 414] width 72 height 239
click at [945, 442] on td "尊敬的用户：由于你本次兑换取款操作失误商家这边需要你激活对冲账号机会，请在完成避免资金永久冻结账户余额：【85812.00GSD】 本次对冲错误金额 是您账户…" at bounding box center [936, 414] width 72 height 239
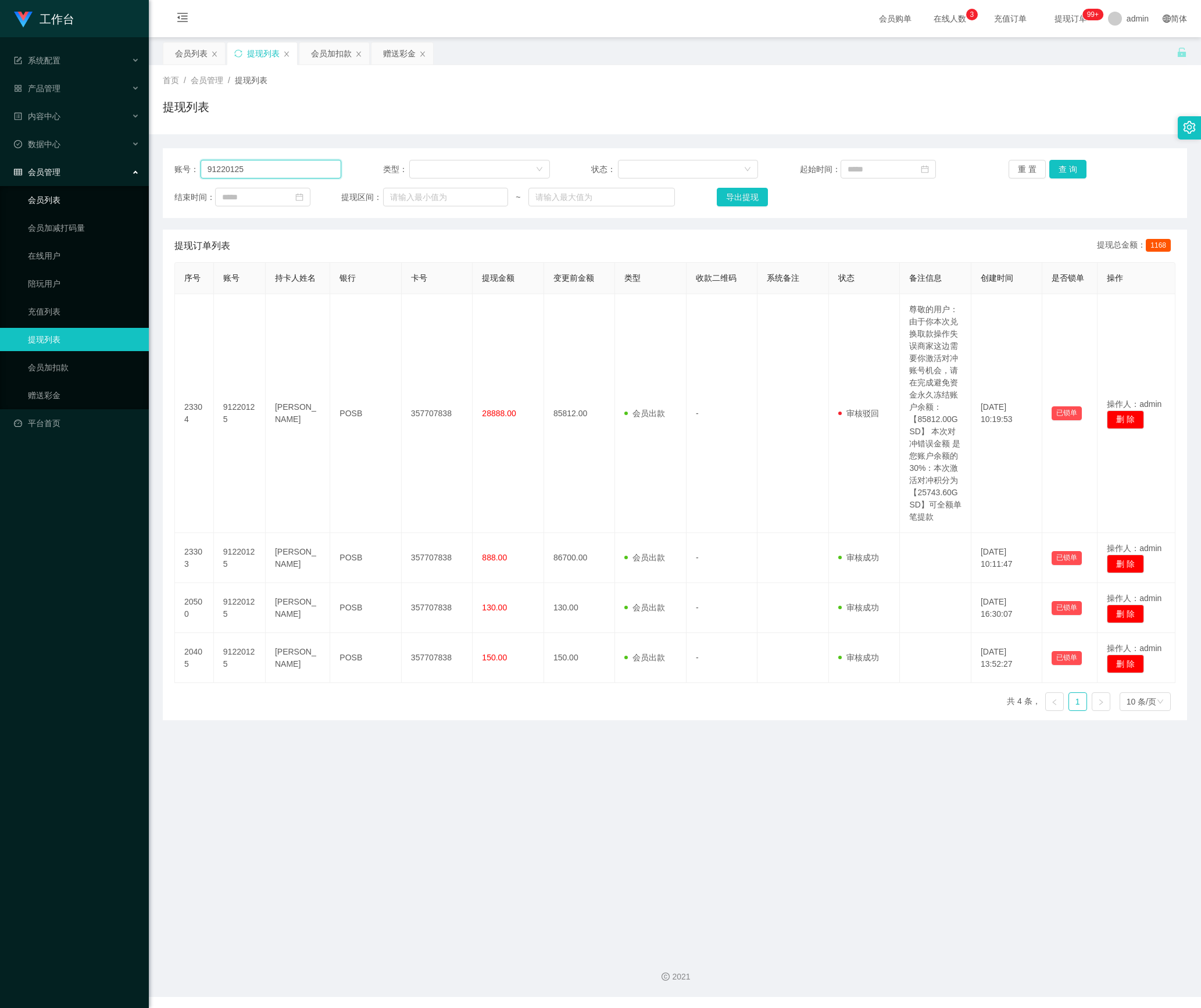
drag, startPoint x: 219, startPoint y: 167, endPoint x: 97, endPoint y: 180, distance: 122.7
click at [97, 180] on section "工作台 系统配置 产品管理 内容中心 数据中心 会员管理 会员列表 会员加减打码量 在线用户 陪玩用户 充值列表 提现列表 会员加扣款 赠送彩金 平台首页 保…" at bounding box center [600, 499] width 1201 height 997
drag, startPoint x: 191, startPoint y: 53, endPoint x: 194, endPoint y: 59, distance: 6.7
click at [191, 53] on div "会员列表" at bounding box center [191, 53] width 33 height 22
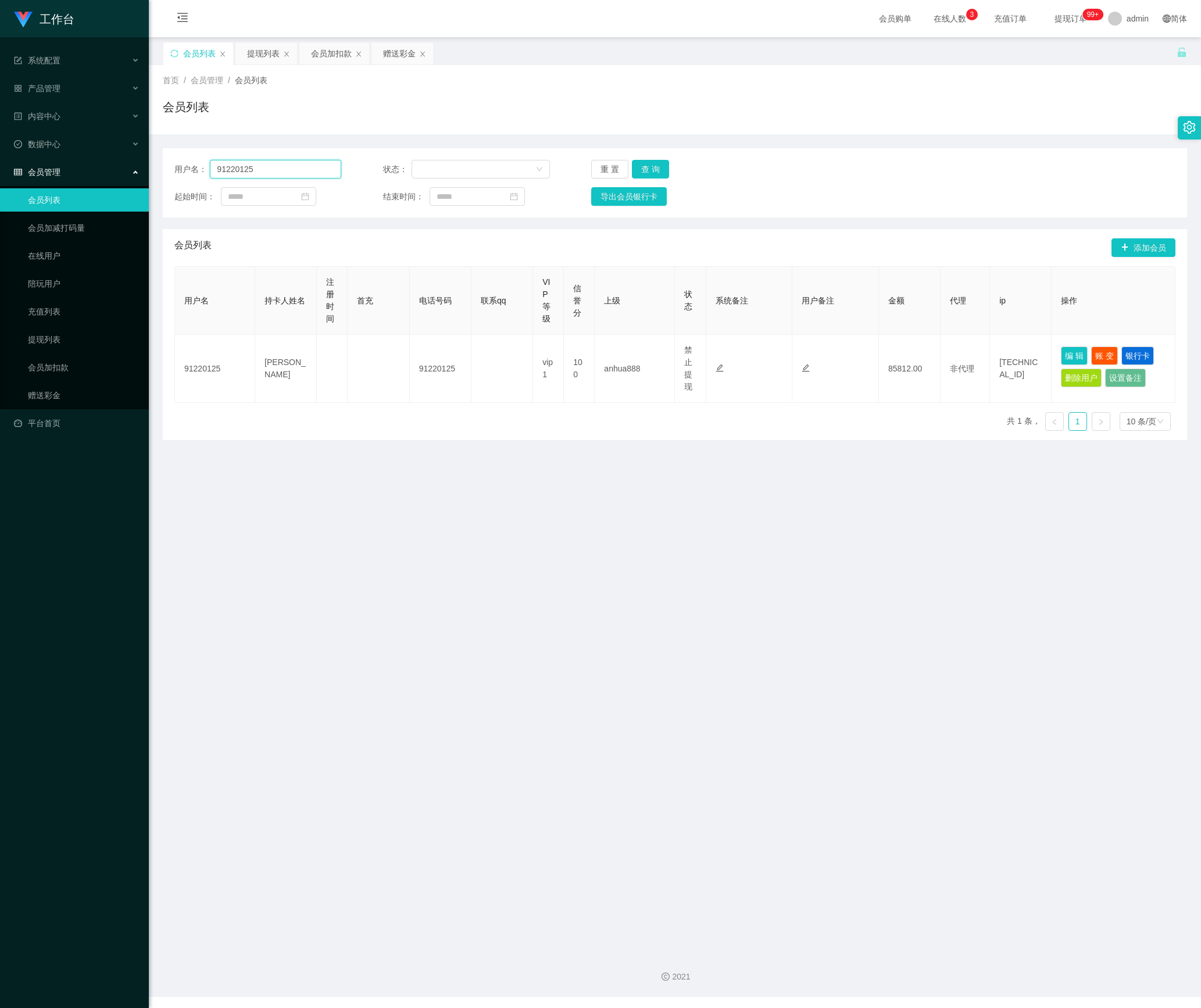
click at [144, 167] on section "工作台 系统配置 产品管理 内容中心 数据中心 会员管理 会员列表 会员加减打码量 在线用户 陪玩用户 充值列表 提现列表 会员加扣款 赠送彩金 平台首页 保…" at bounding box center [600, 499] width 1201 height 997
paste input "81730258"
type input "81730258"
click at [650, 174] on button "查 询" at bounding box center [650, 169] width 37 height 19
